Goal: Task Accomplishment & Management: Use online tool/utility

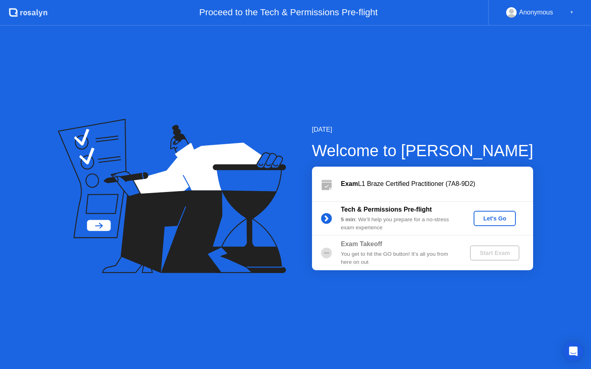
click at [488, 219] on div "Let's Go" at bounding box center [495, 218] width 36 height 6
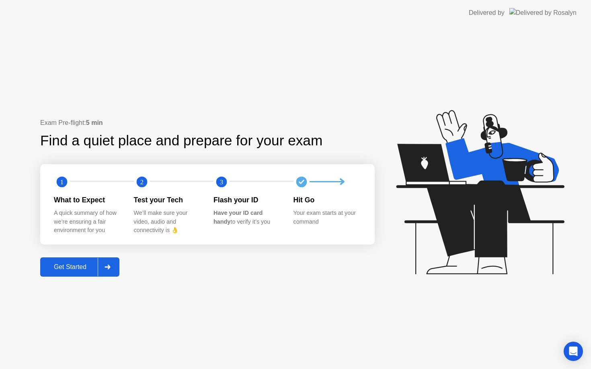
click at [90, 267] on div "Get Started" at bounding box center [70, 267] width 55 height 7
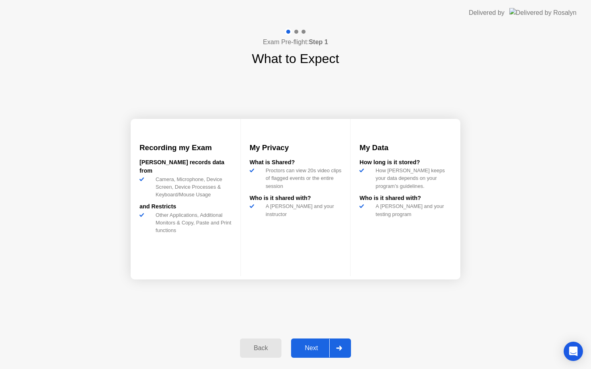
click at [311, 346] on div "Next" at bounding box center [311, 348] width 36 height 7
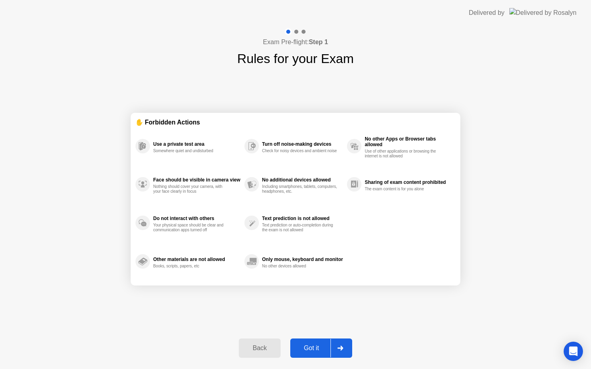
click at [309, 351] on div "Got it" at bounding box center [312, 348] width 38 height 7
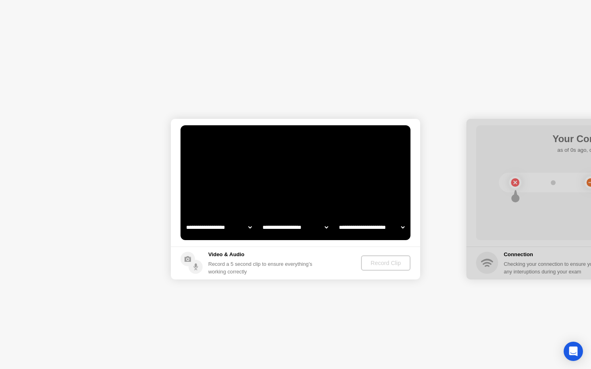
select select "**********"
select select "*******"
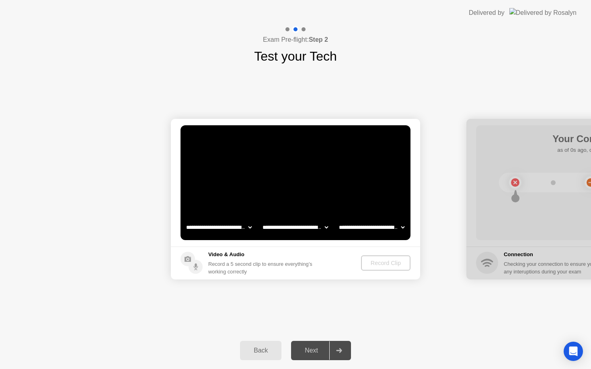
click at [263, 354] on div "Back" at bounding box center [260, 350] width 37 height 7
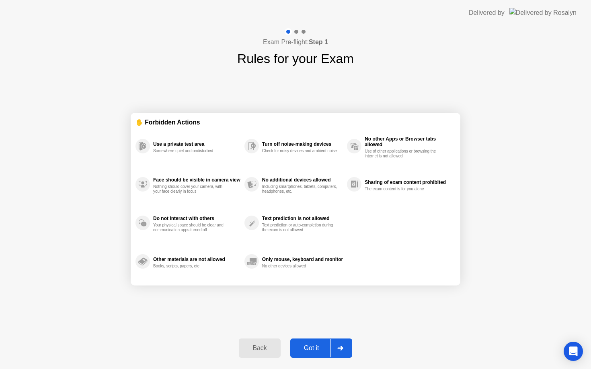
click at [310, 354] on button "Got it" at bounding box center [321, 348] width 62 height 19
select select "**********"
select select "*******"
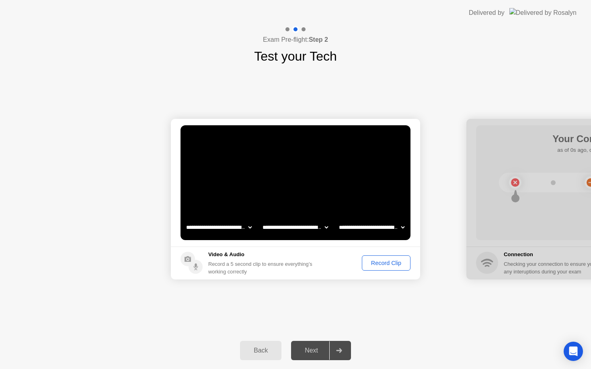
click at [388, 268] on button "Record Clip" at bounding box center [386, 263] width 49 height 15
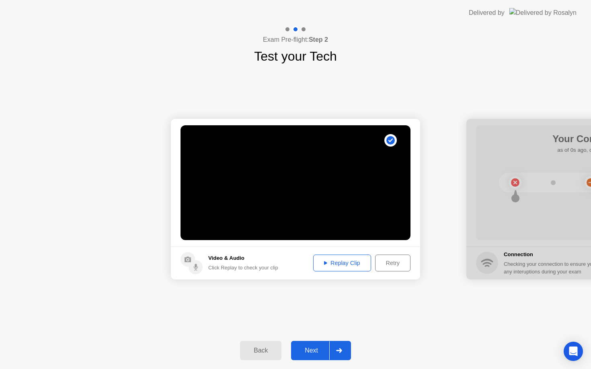
click at [345, 264] on div "Replay Clip" at bounding box center [342, 263] width 52 height 6
click at [322, 350] on div "Next" at bounding box center [311, 350] width 36 height 7
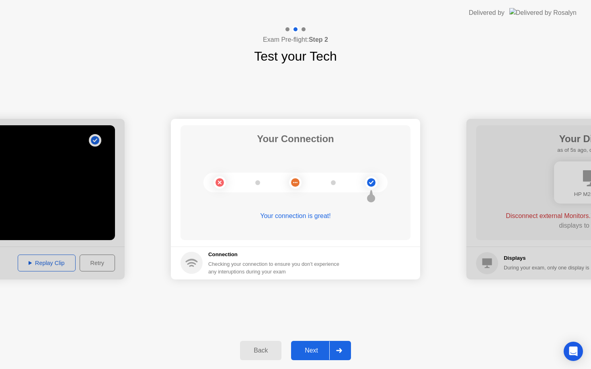
click at [307, 347] on div "Next" at bounding box center [311, 350] width 36 height 7
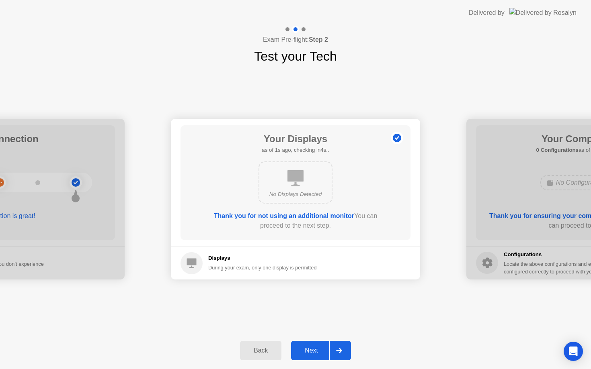
click at [304, 351] on div "Next" at bounding box center [311, 350] width 36 height 7
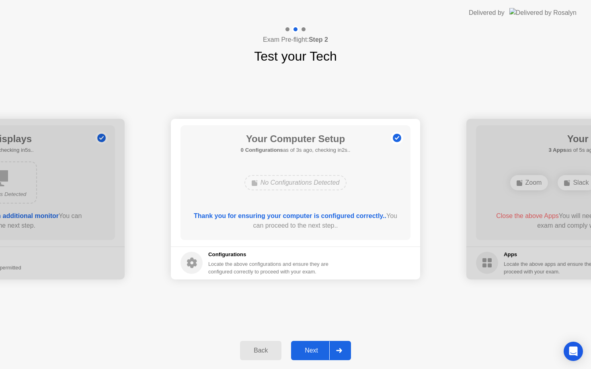
click at [302, 356] on button "Next" at bounding box center [321, 350] width 60 height 19
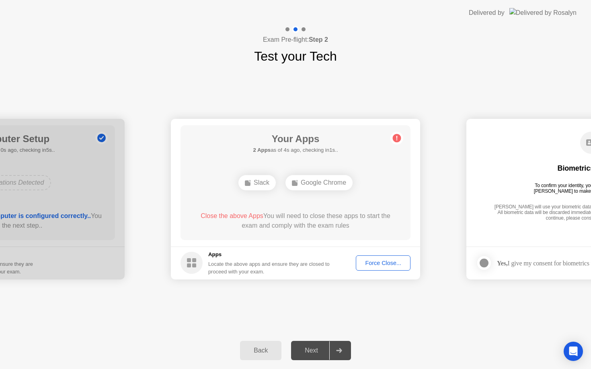
click at [383, 266] on div "Force Close..." at bounding box center [382, 263] width 49 height 6
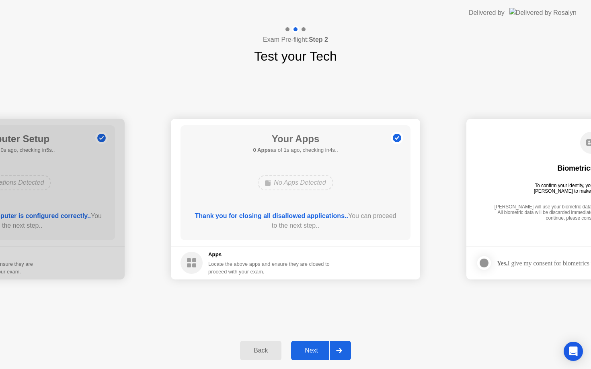
click at [308, 351] on div "Next" at bounding box center [311, 350] width 36 height 7
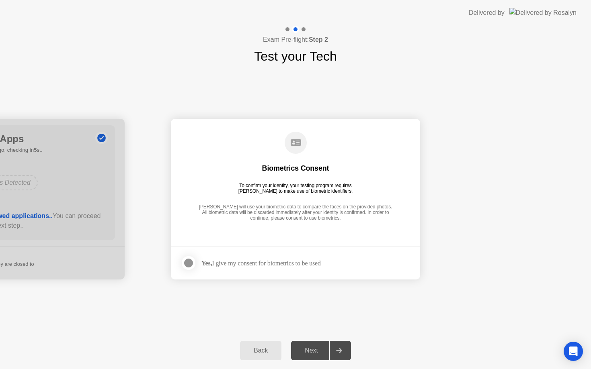
click at [308, 351] on div "Next" at bounding box center [311, 350] width 36 height 7
drag, startPoint x: 232, startPoint y: 262, endPoint x: 234, endPoint y: 267, distance: 5.2
click at [232, 262] on div "Yes, I give my consent for biometrics to be used" at bounding box center [260, 264] width 119 height 8
drag, startPoint x: 187, startPoint y: 262, endPoint x: 192, endPoint y: 267, distance: 6.8
click at [187, 262] on div at bounding box center [189, 263] width 10 height 10
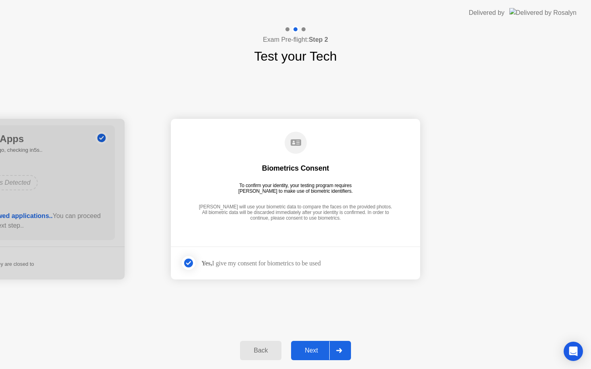
click at [306, 351] on div "Next" at bounding box center [311, 350] width 36 height 7
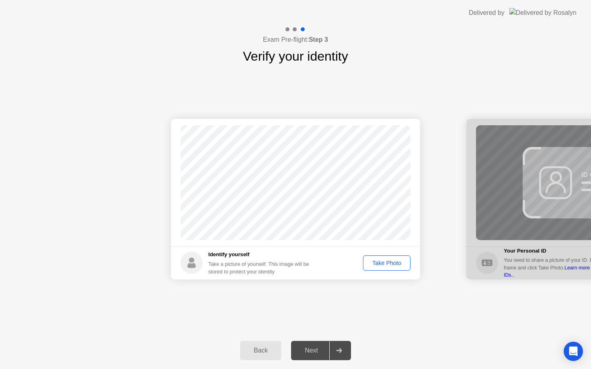
click at [384, 264] on div "Take Photo" at bounding box center [387, 263] width 42 height 6
click at [382, 264] on div "Retake" at bounding box center [391, 263] width 31 height 6
click at [382, 264] on div "Take Photo" at bounding box center [387, 263] width 42 height 6
click at [306, 351] on div "Next" at bounding box center [311, 350] width 36 height 7
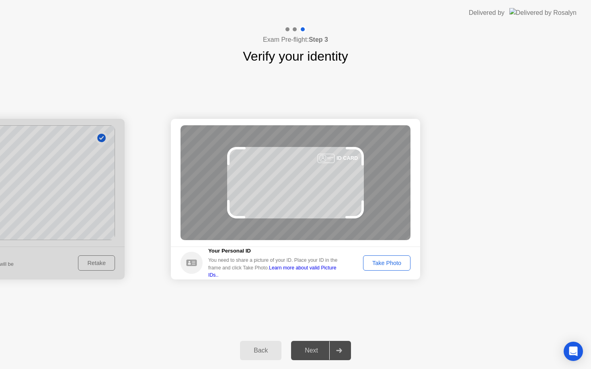
click at [387, 262] on div "Take Photo" at bounding box center [387, 263] width 42 height 6
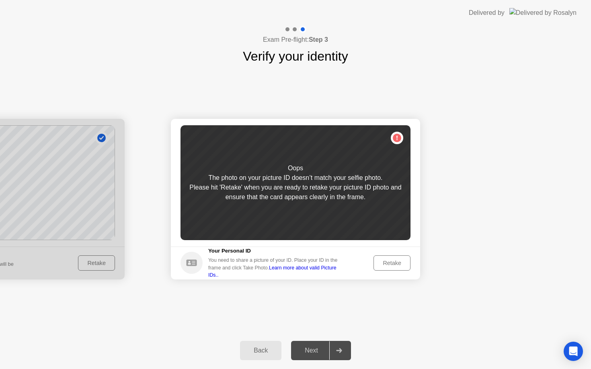
click at [98, 266] on div at bounding box center [-1, 199] width 249 height 161
drag, startPoint x: 266, startPoint y: 360, endPoint x: 261, endPoint y: 356, distance: 6.0
click at [266, 360] on button "Back" at bounding box center [260, 350] width 41 height 19
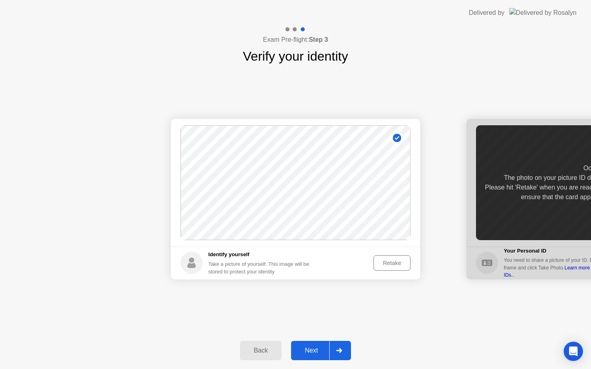
click at [387, 267] on button "Retake" at bounding box center [391, 263] width 37 height 15
click at [387, 267] on button "Take Photo" at bounding box center [386, 263] width 47 height 15
click at [386, 265] on div "Retake" at bounding box center [391, 263] width 31 height 6
click at [386, 265] on div "Take Photo" at bounding box center [387, 263] width 42 height 6
click at [313, 348] on div "Next" at bounding box center [311, 350] width 36 height 7
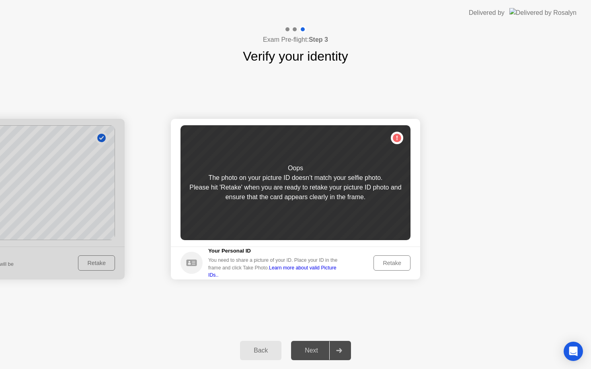
click at [387, 265] on div "Retake" at bounding box center [391, 263] width 31 height 6
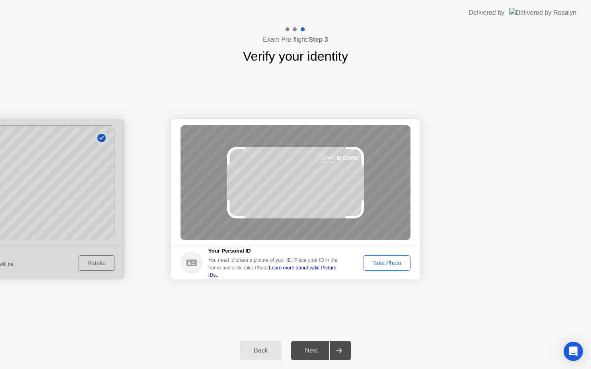
click at [387, 265] on div "Take Photo" at bounding box center [387, 263] width 42 height 6
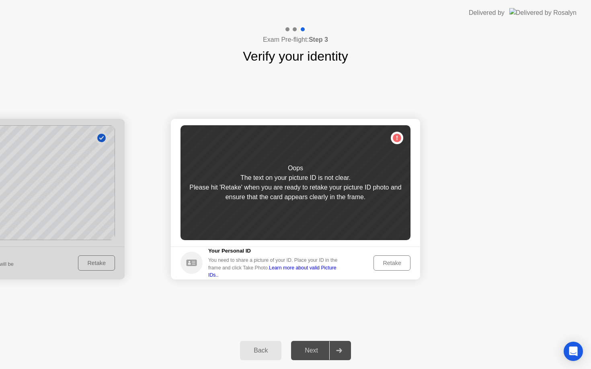
click at [387, 265] on div "Retake" at bounding box center [391, 263] width 31 height 6
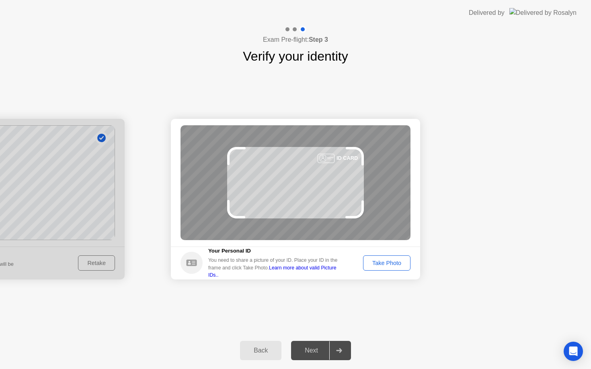
click at [387, 265] on div "Take Photo" at bounding box center [387, 263] width 42 height 6
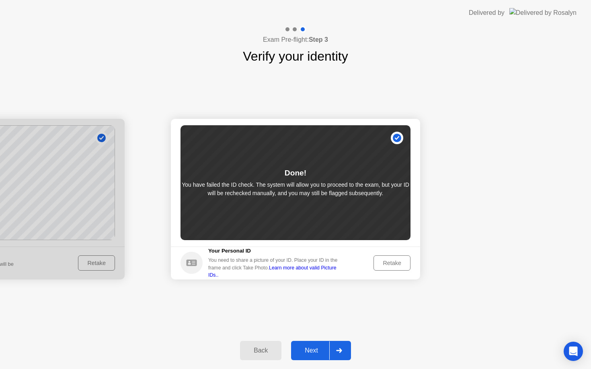
click at [387, 265] on div "Retake" at bounding box center [391, 263] width 31 height 6
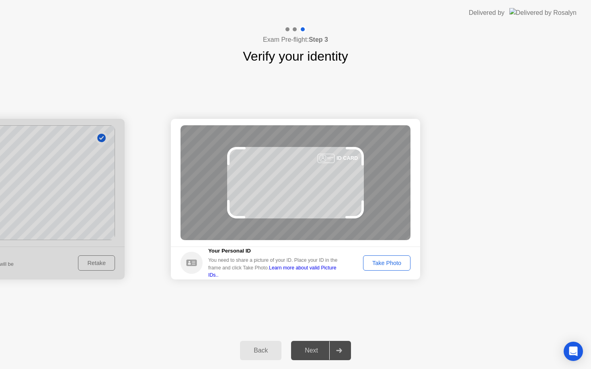
click at [316, 351] on div "Next" at bounding box center [311, 350] width 36 height 7
drag, startPoint x: 301, startPoint y: 351, endPoint x: 303, endPoint y: 347, distance: 4.7
click at [301, 351] on div "Next" at bounding box center [311, 350] width 36 height 7
click at [346, 347] on div at bounding box center [338, 351] width 19 height 18
click at [395, 264] on div "Take Photo" at bounding box center [387, 263] width 42 height 6
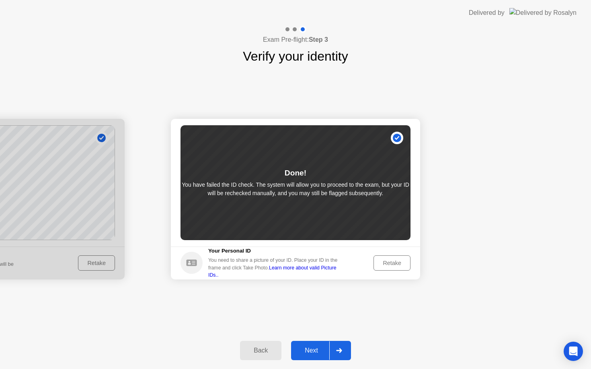
click at [319, 349] on div "Next" at bounding box center [311, 350] width 36 height 7
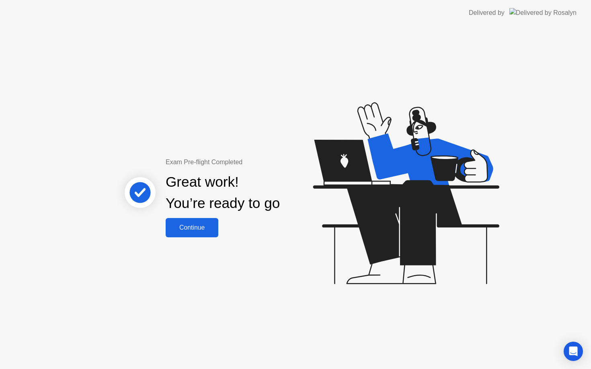
click at [207, 227] on div "Continue" at bounding box center [192, 227] width 48 height 7
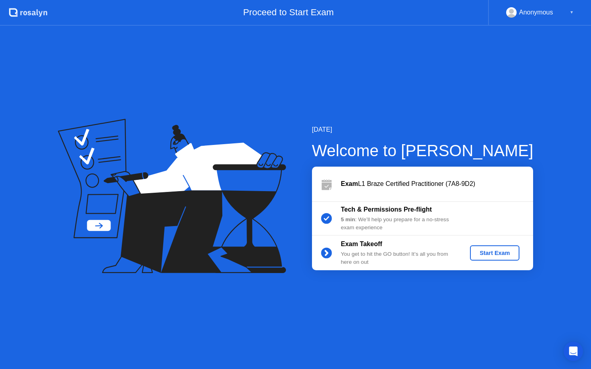
click at [486, 255] on div "Start Exam" at bounding box center [494, 253] width 43 height 6
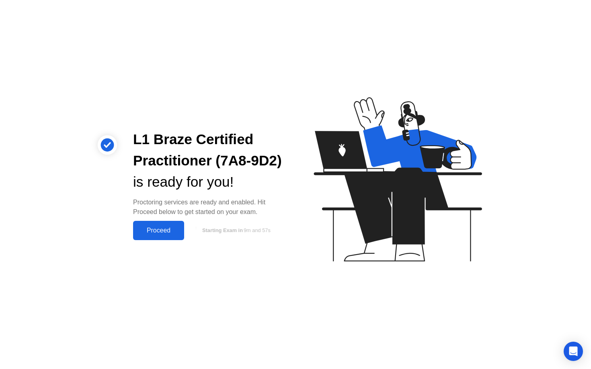
click at [145, 234] on div "Proceed" at bounding box center [158, 230] width 46 height 7
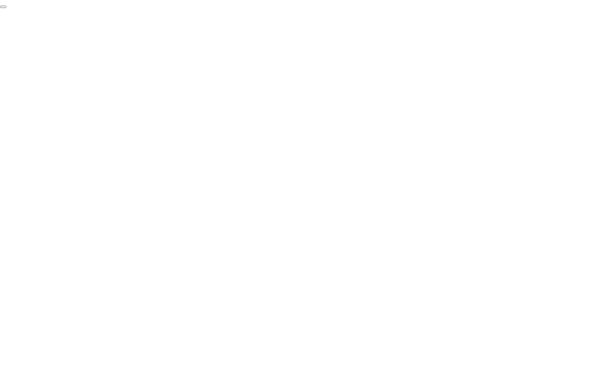
click div "End Proctoring Session"
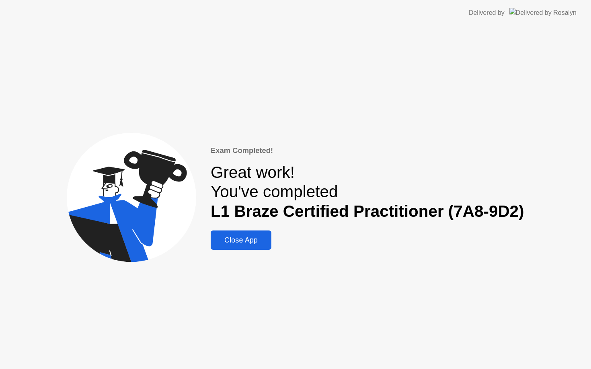
click at [314, 237] on div "Exam Completed! Great work! You've completed L1 Braze Certified Practitioner (7…" at bounding box center [367, 197] width 313 height 105
click at [246, 242] on div "Close App" at bounding box center [241, 240] width 56 height 8
